Goal: Task Accomplishment & Management: Manage account settings

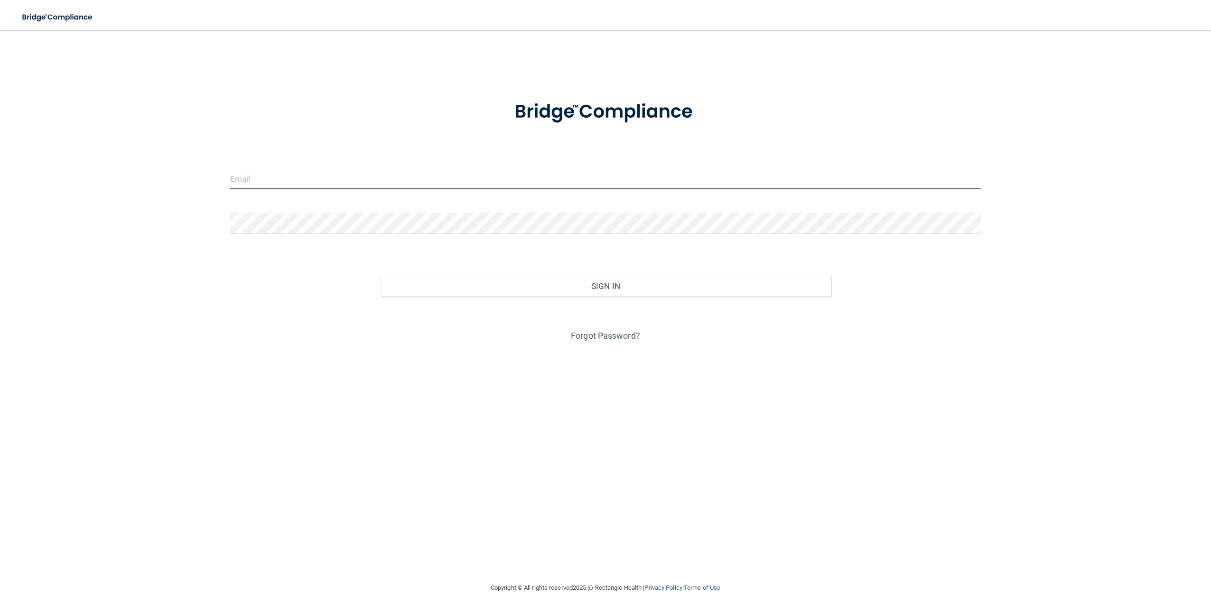
click at [293, 181] on input "email" at bounding box center [605, 178] width 751 height 21
type input "[EMAIL_ADDRESS][DOMAIN_NAME]"
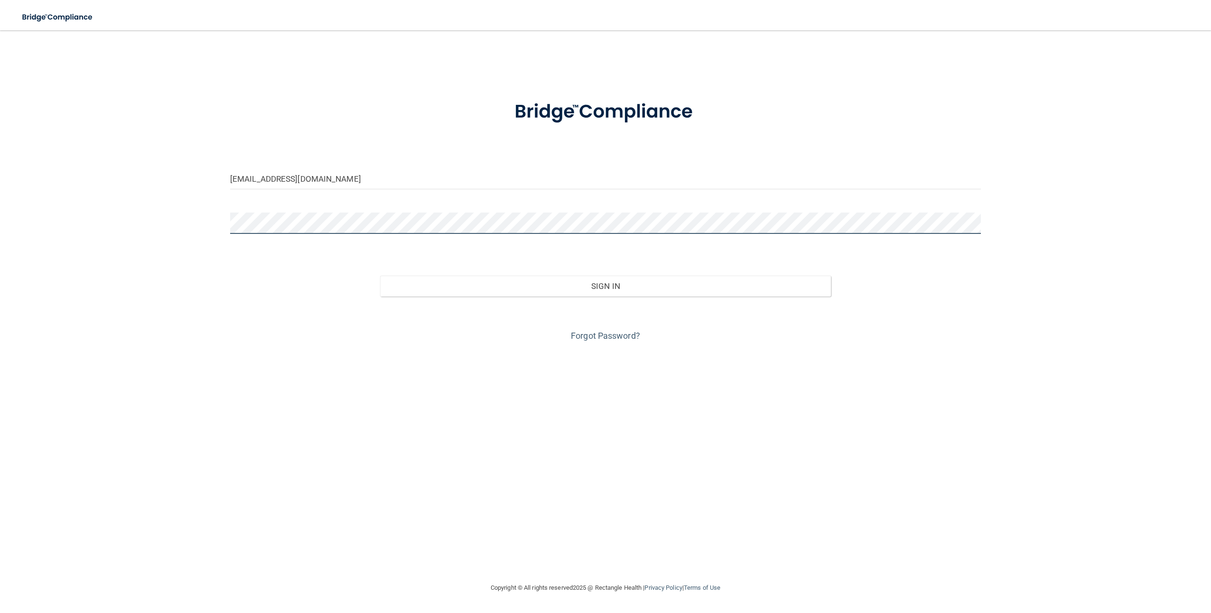
click at [380, 276] on button "Sign In" at bounding box center [605, 286] width 450 height 21
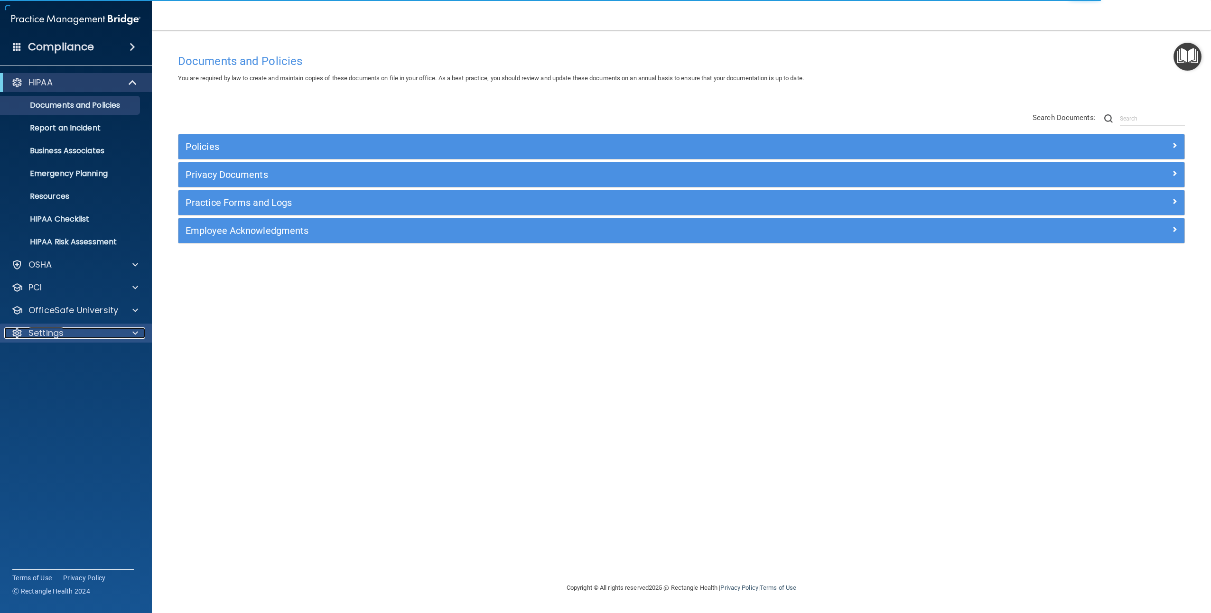
click at [39, 328] on p "Settings" at bounding box center [45, 332] width 35 height 11
click at [48, 376] on p "My Users" at bounding box center [71, 378] width 130 height 9
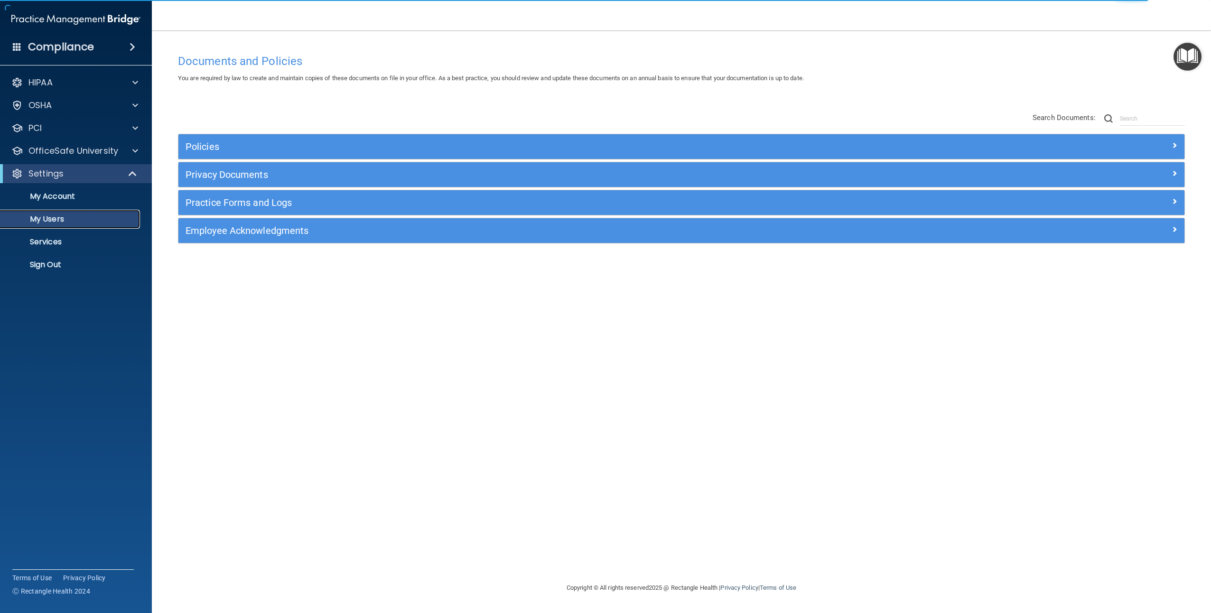
select select "20"
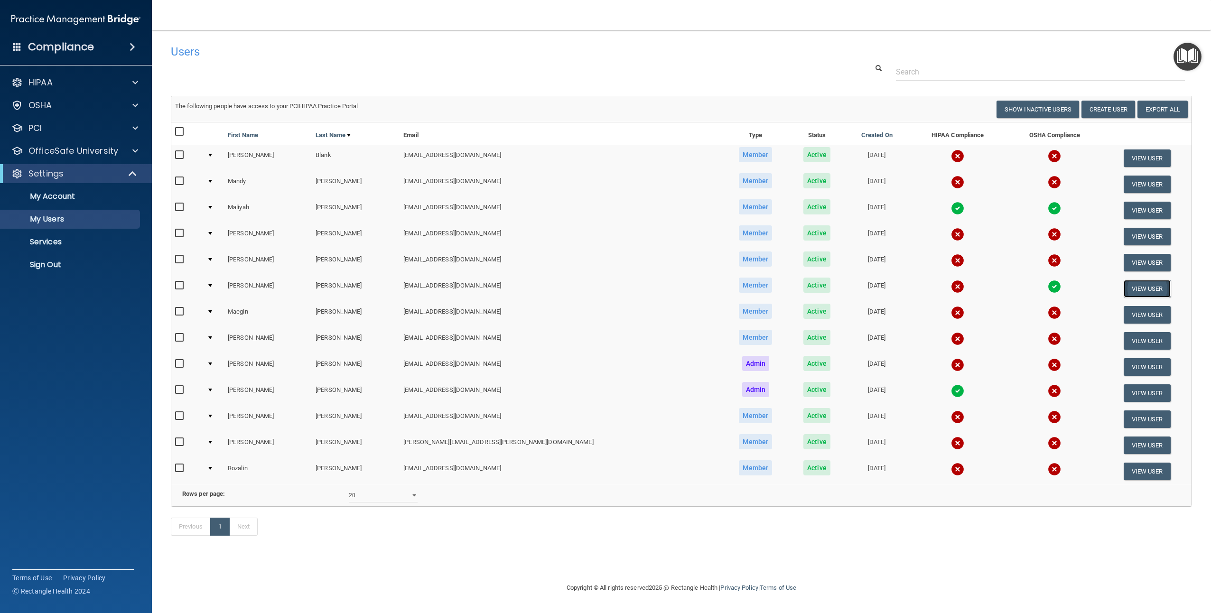
click at [1124, 290] on button "View User" at bounding box center [1147, 289] width 47 height 18
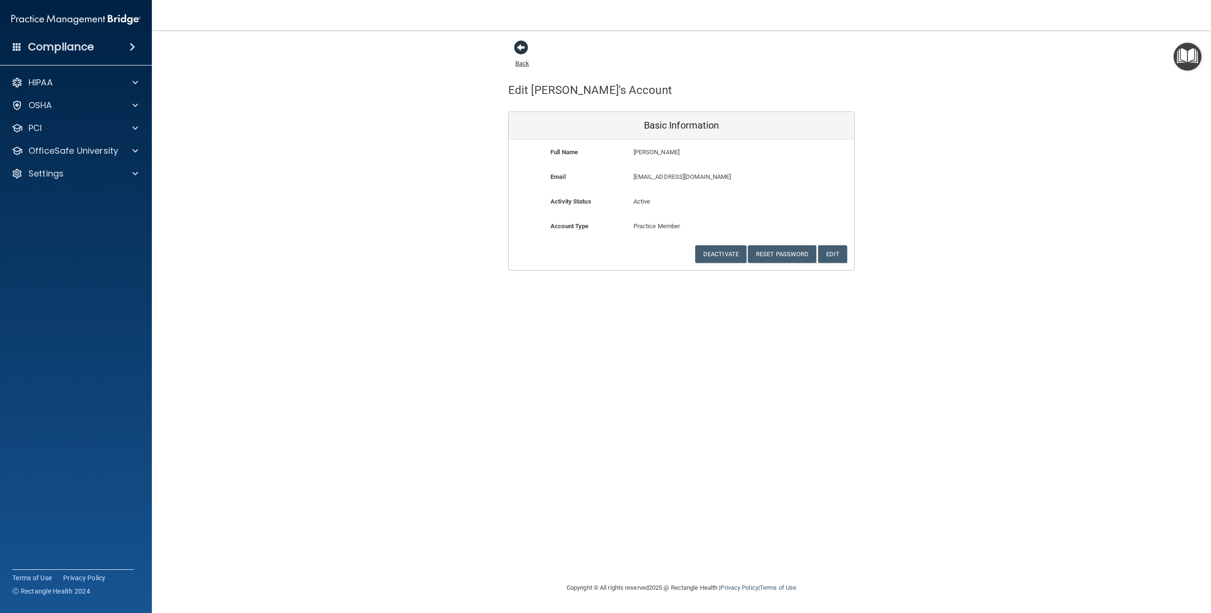
click at [520, 44] on span at bounding box center [521, 47] width 14 height 14
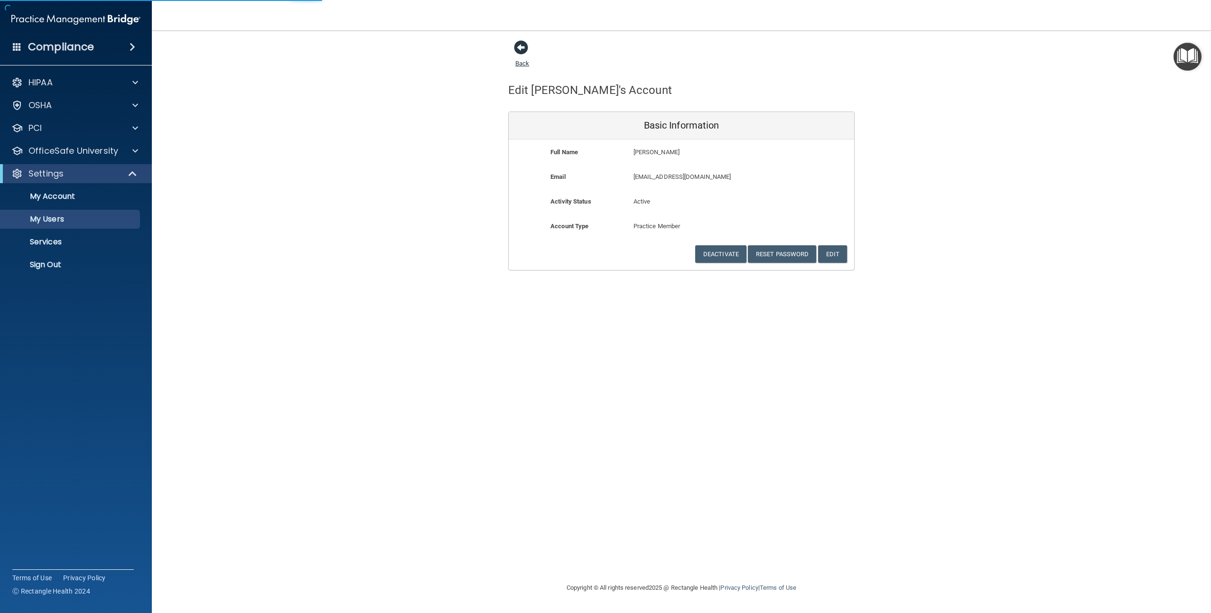
select select "20"
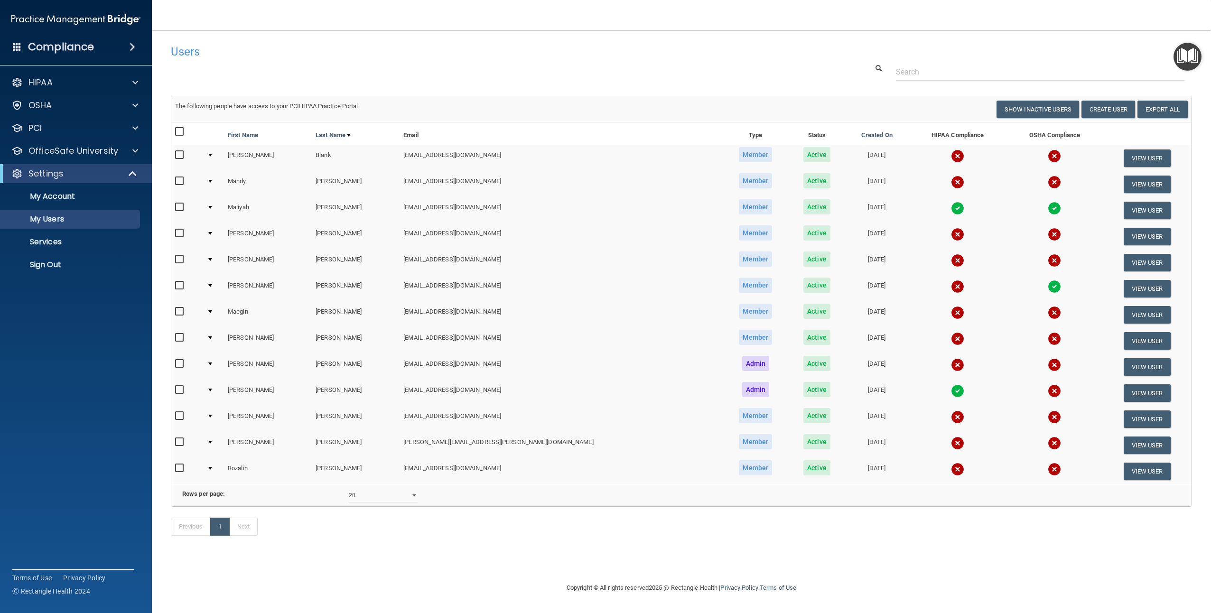
click at [951, 289] on img at bounding box center [957, 286] width 13 height 13
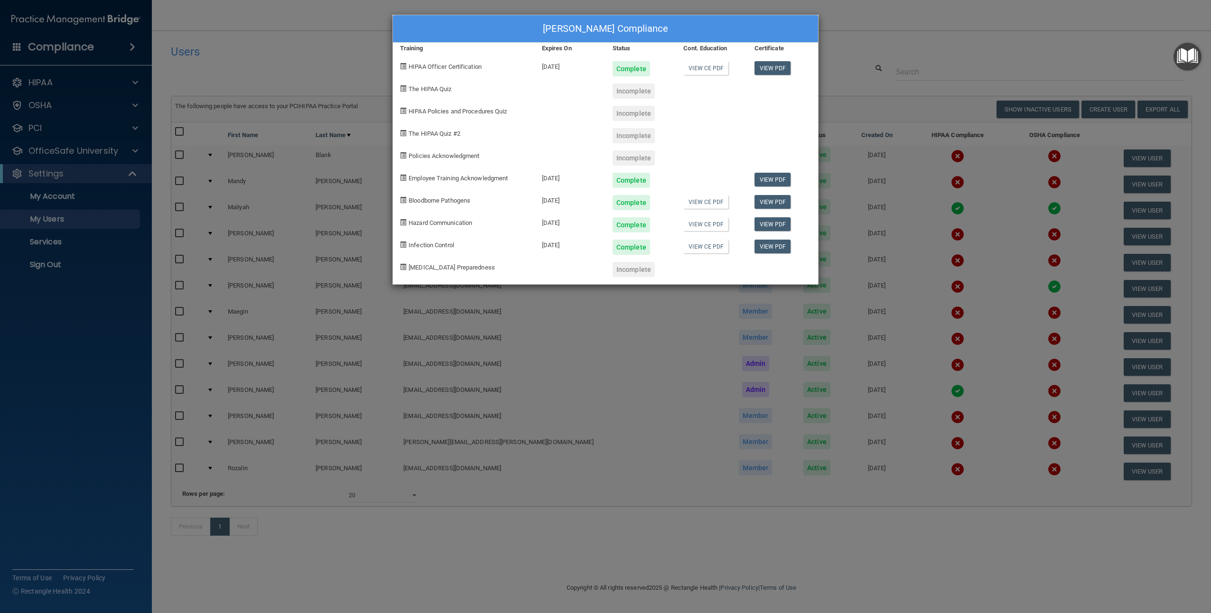
click at [931, 48] on div "[PERSON_NAME] Compliance Training Expires On Status Cont. Education Certificate…" at bounding box center [605, 306] width 1211 height 613
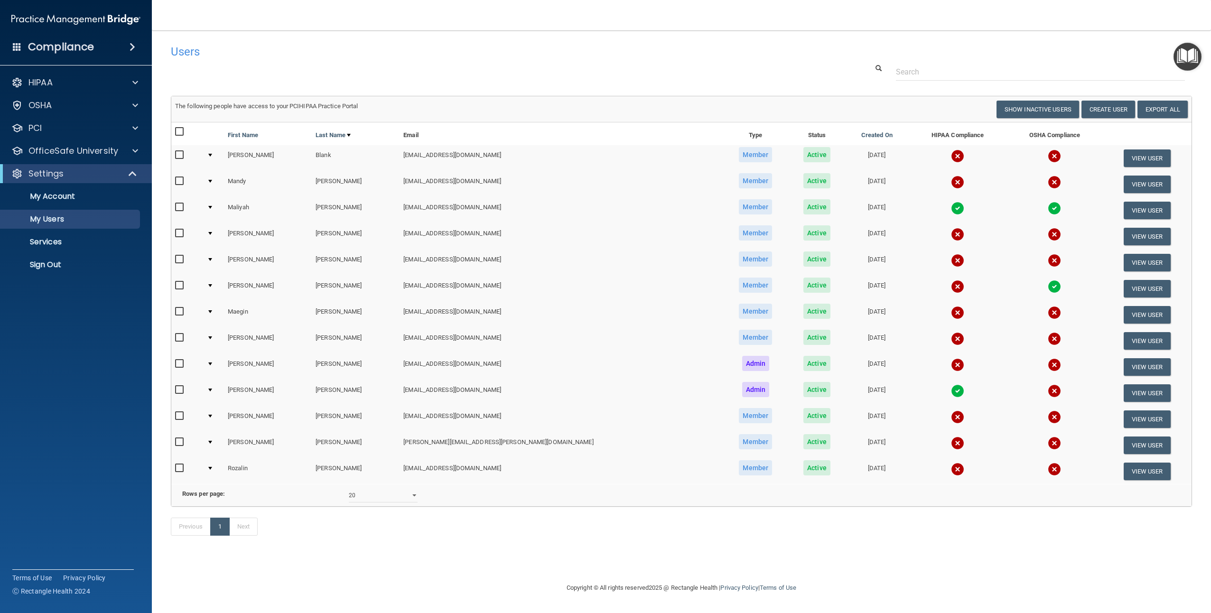
click at [218, 282] on td at bounding box center [213, 289] width 21 height 26
click at [216, 284] on td at bounding box center [213, 289] width 21 height 26
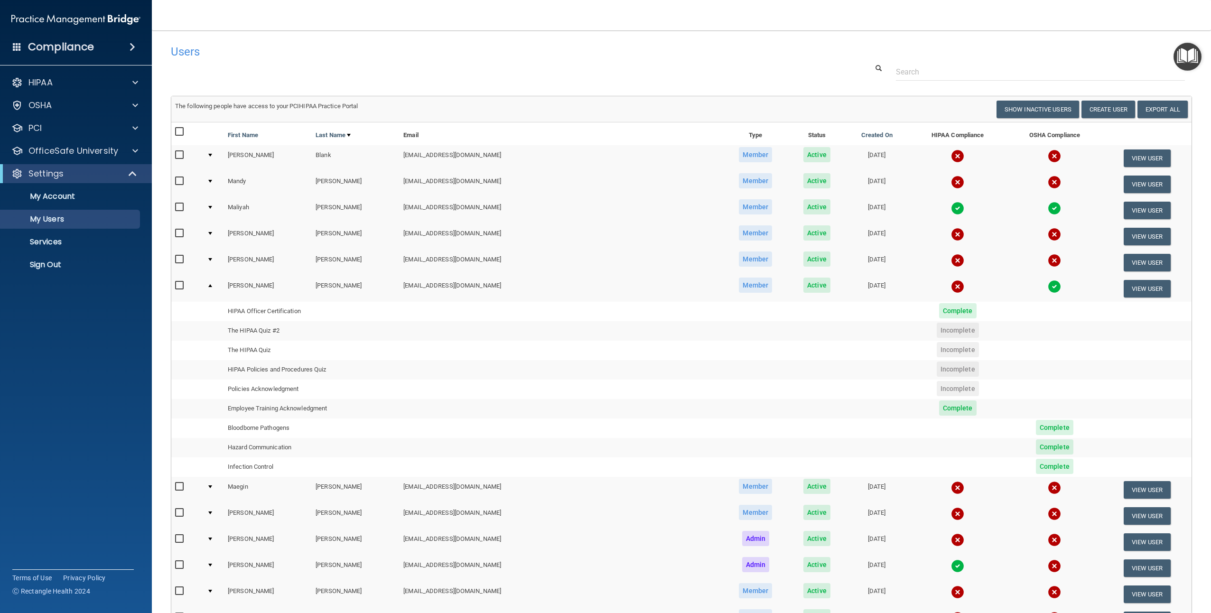
click at [937, 390] on span "Incomplete" at bounding box center [958, 388] width 42 height 15
click at [291, 387] on td "Policies Acknowledgment" at bounding box center [312, 389] width 176 height 19
click at [109, 214] on link "My Users" at bounding box center [65, 219] width 149 height 19
click at [1124, 292] on button "View User" at bounding box center [1147, 289] width 47 height 18
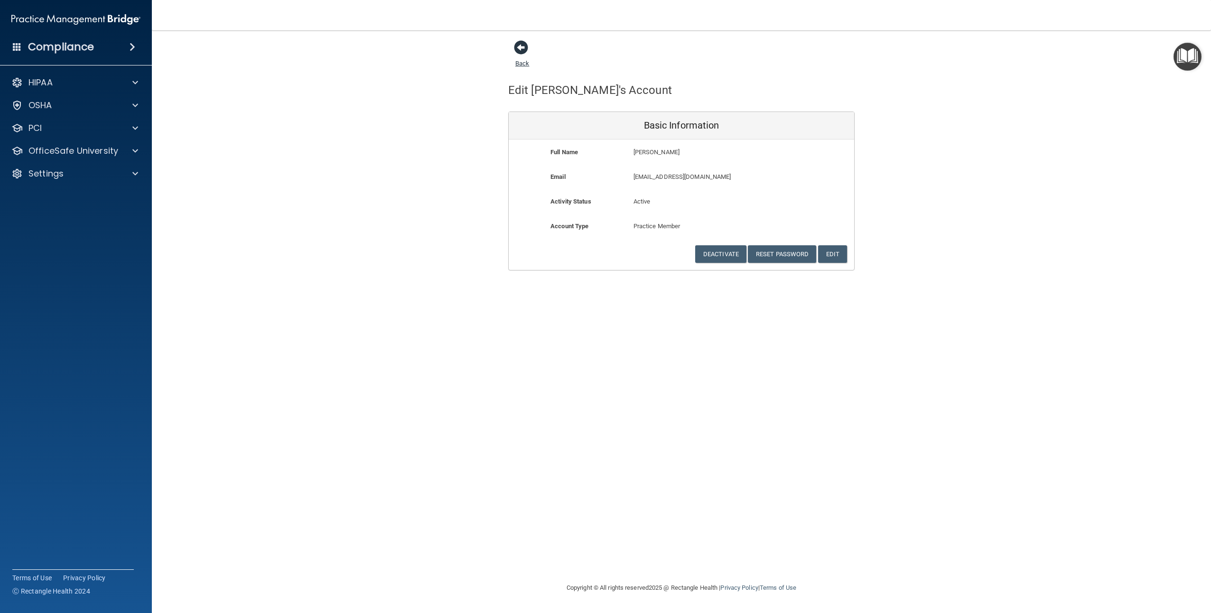
click at [521, 48] on span at bounding box center [521, 47] width 14 height 14
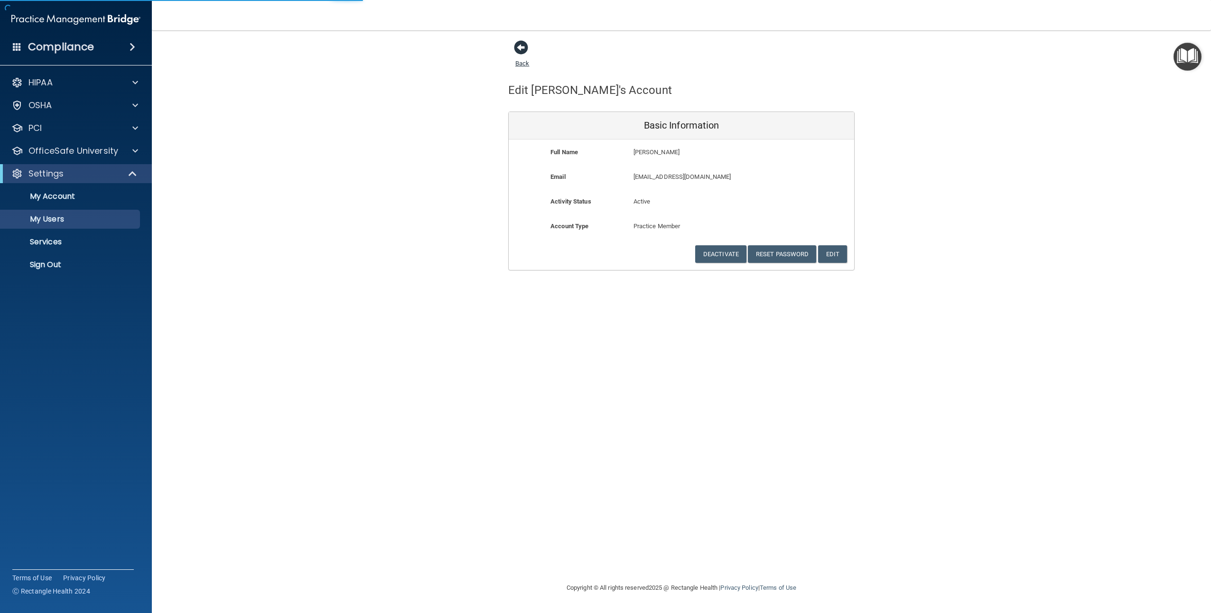
select select "20"
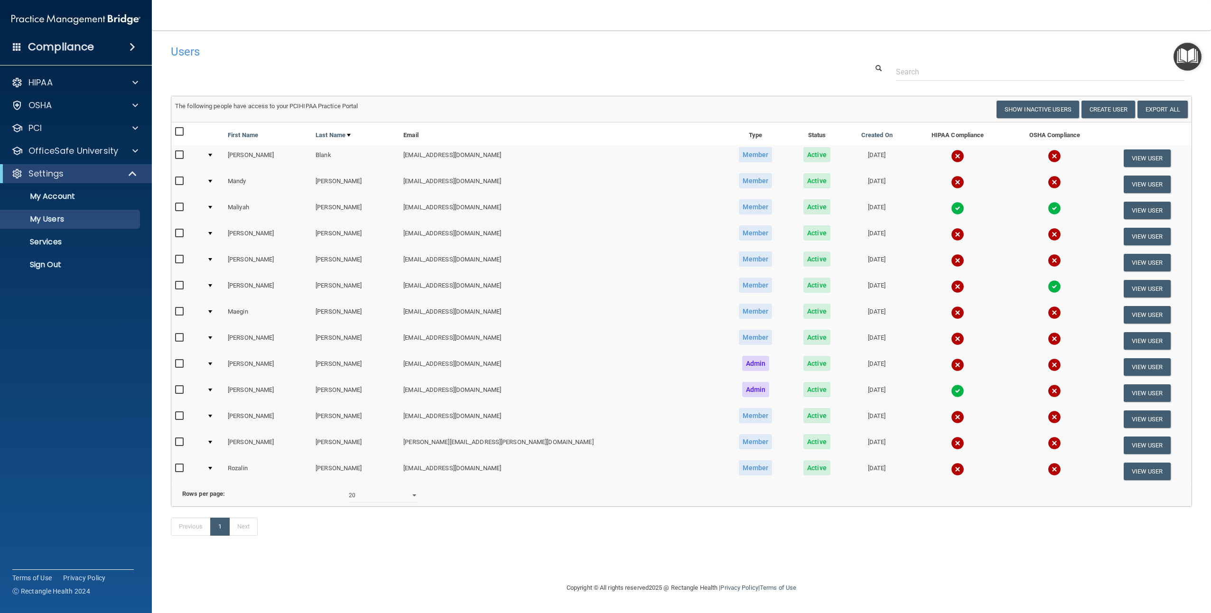
click at [951, 287] on img at bounding box center [957, 286] width 13 height 13
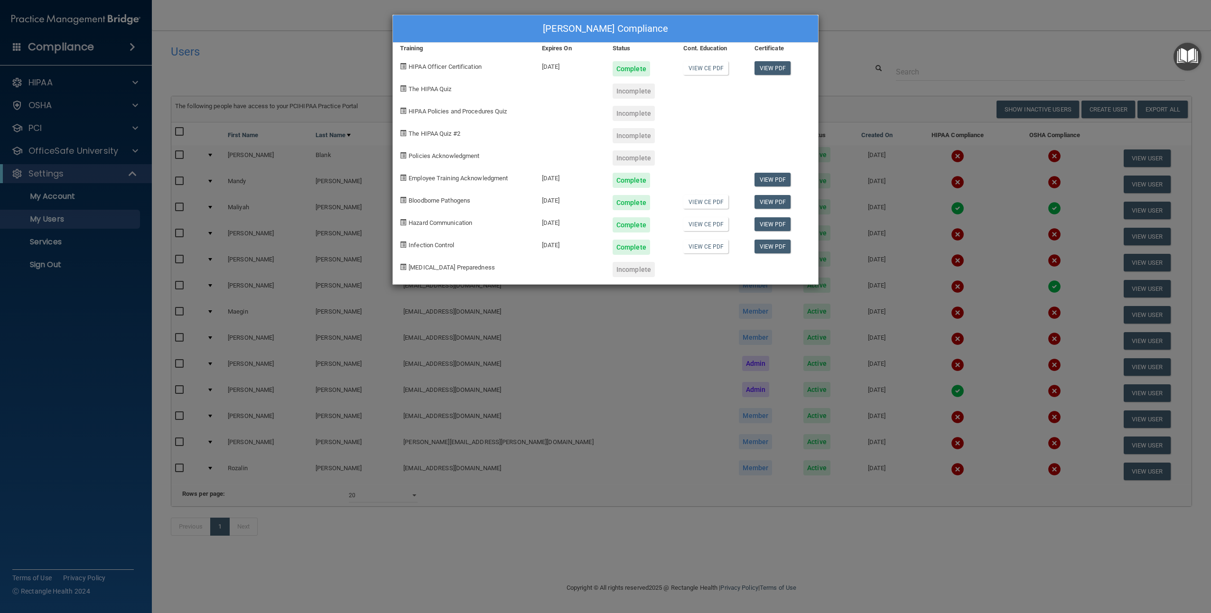
click at [404, 155] on span at bounding box center [403, 155] width 6 height 6
click at [640, 159] on div "Incomplete" at bounding box center [634, 157] width 42 height 15
click at [892, 27] on div "[PERSON_NAME] Compliance Training Expires On Status Cont. Education Certificate…" at bounding box center [605, 306] width 1211 height 613
